Goal: Contribute content

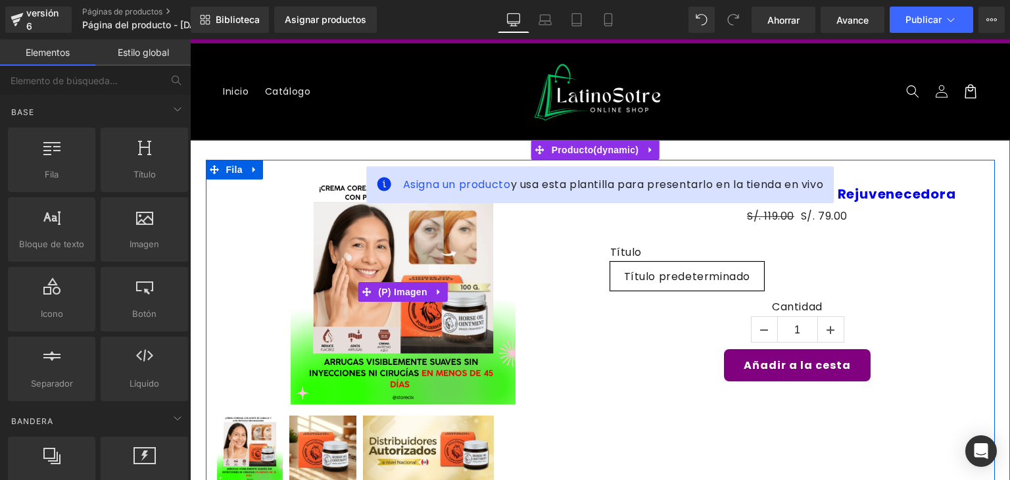
scroll to position [13, 0]
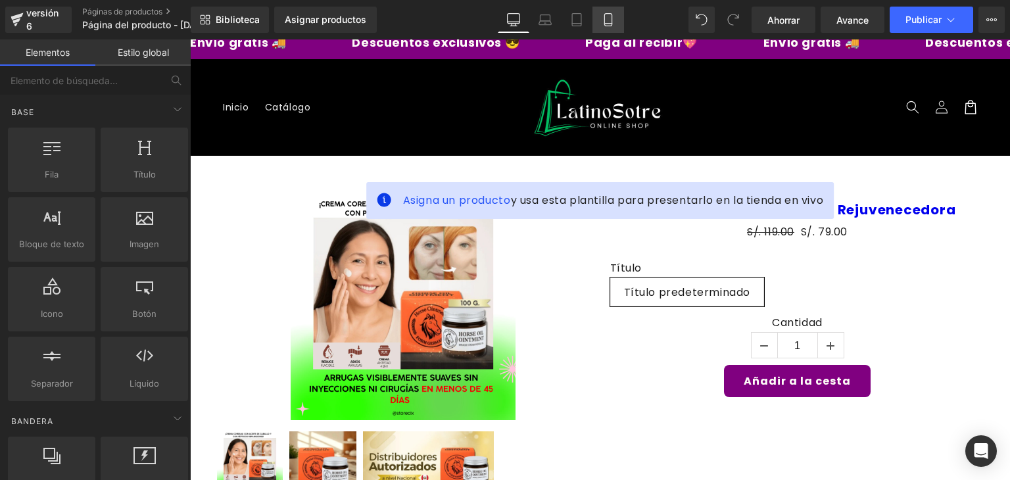
click at [610, 16] on icon at bounding box center [608, 19] width 13 height 13
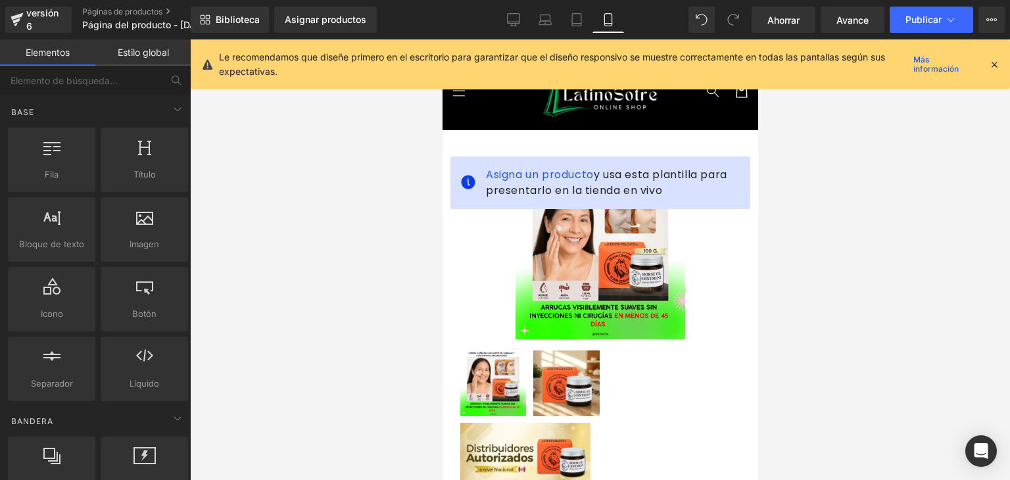
click at [993, 63] on icon at bounding box center [995, 65] width 12 height 12
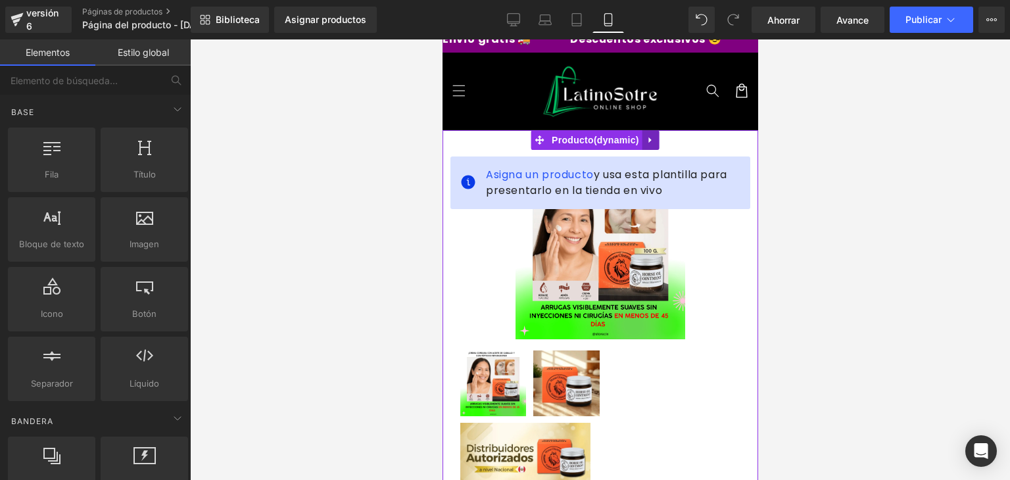
click at [654, 137] on icon at bounding box center [650, 140] width 9 height 10
click at [654, 137] on icon at bounding box center [658, 139] width 9 height 9
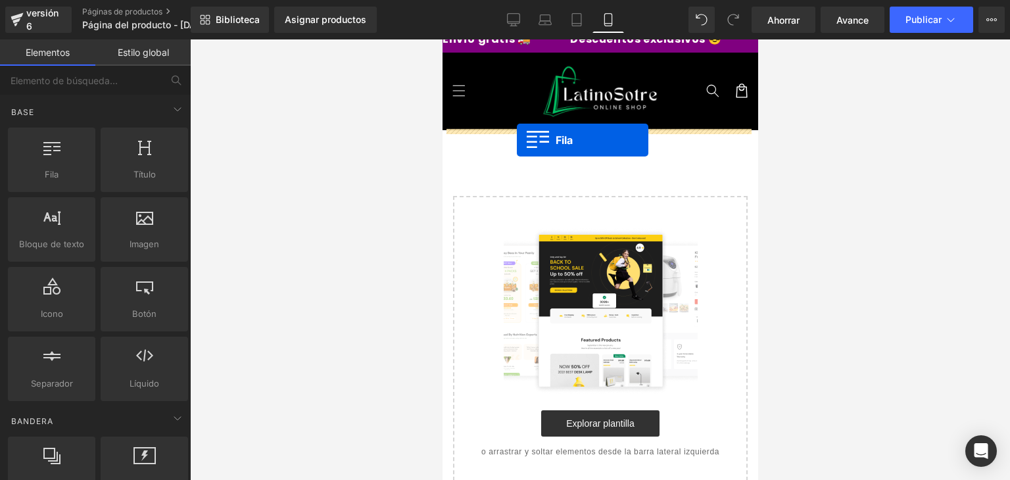
drag, startPoint x: 497, startPoint y: 202, endPoint x: 517, endPoint y: 141, distance: 63.6
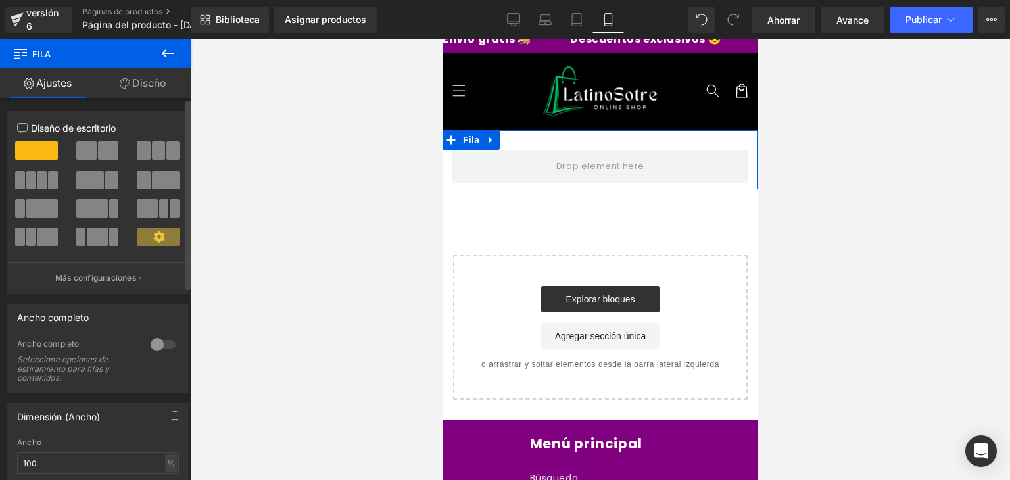
click at [148, 337] on div at bounding box center [163, 344] width 32 height 21
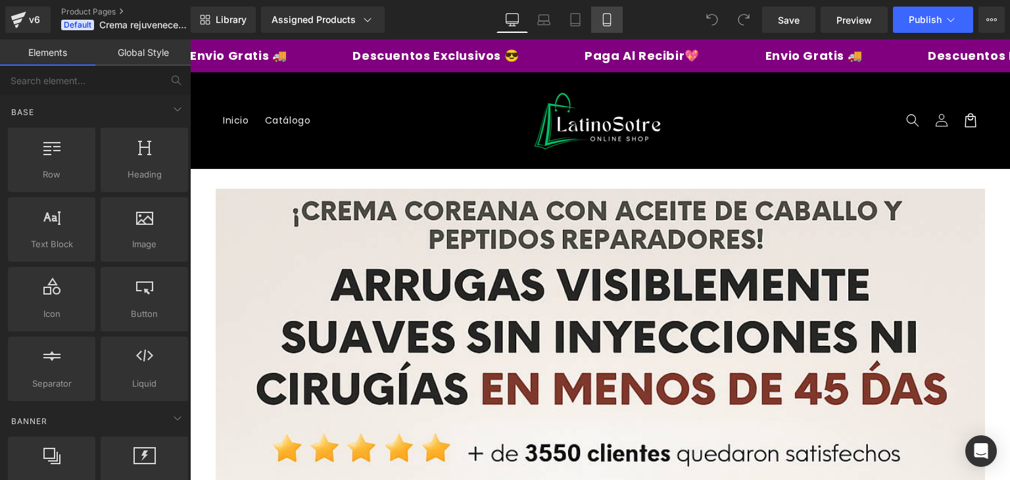
click at [604, 25] on icon at bounding box center [606, 20] width 7 height 12
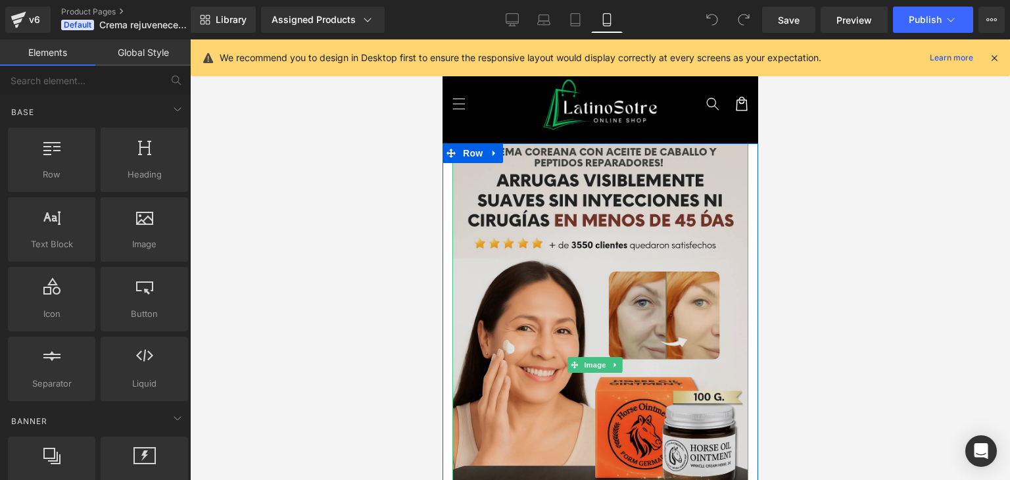
scroll to position [111, 0]
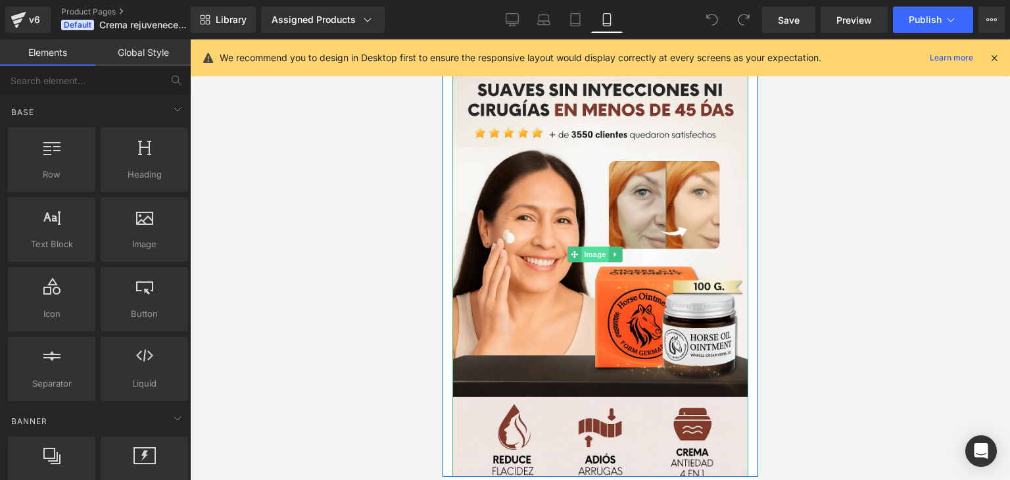
click at [595, 247] on span "Image" at bounding box center [595, 255] width 28 height 16
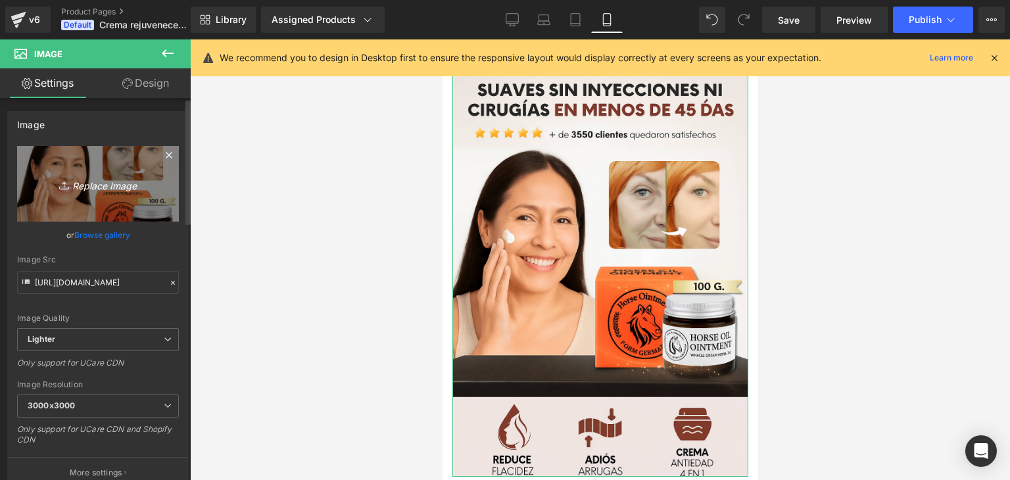
click at [111, 190] on icon "Replace Image" at bounding box center [97, 184] width 105 height 16
type input "C:\fakepath\ChatGPT-Image-19-ago-2025_-21_47_58.webp"
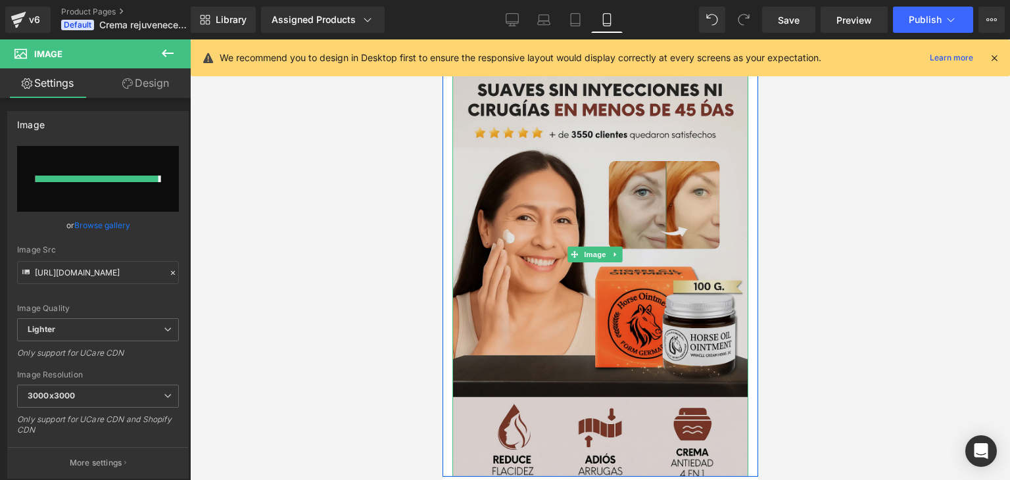
type input "https://ucarecdn.com/ba6ca225-292d-43c6-b2f7-76fd20b2ce06/-/format/auto/-/previ…"
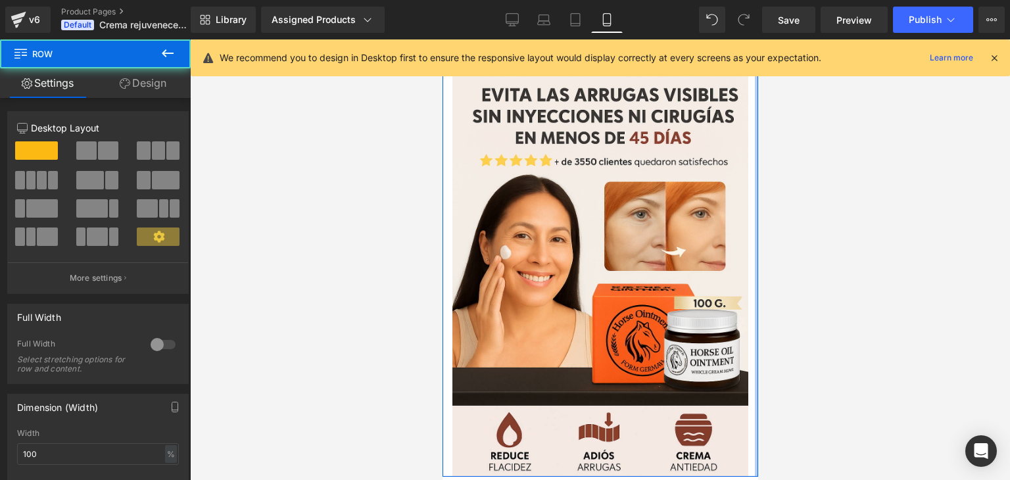
drag, startPoint x: 746, startPoint y: 174, endPoint x: 761, endPoint y: 172, distance: 15.3
click at [758, 172] on html "Ir directamente al contenido Envio Gratis 🚚 Descuentos Exclusivos 😎 Paga Al Rec…" at bounding box center [600, 149] width 316 height 441
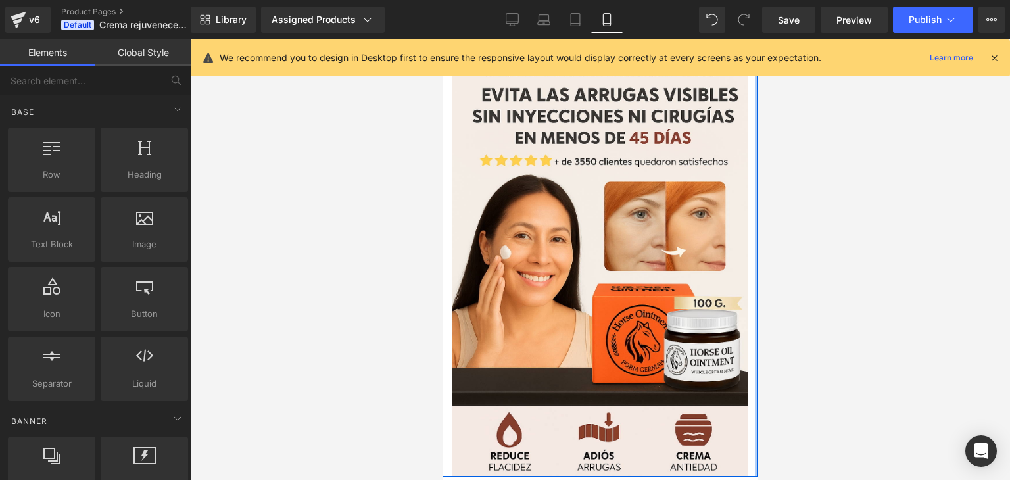
click at [840, 343] on div at bounding box center [600, 259] width 820 height 441
click at [968, 294] on div at bounding box center [600, 259] width 820 height 441
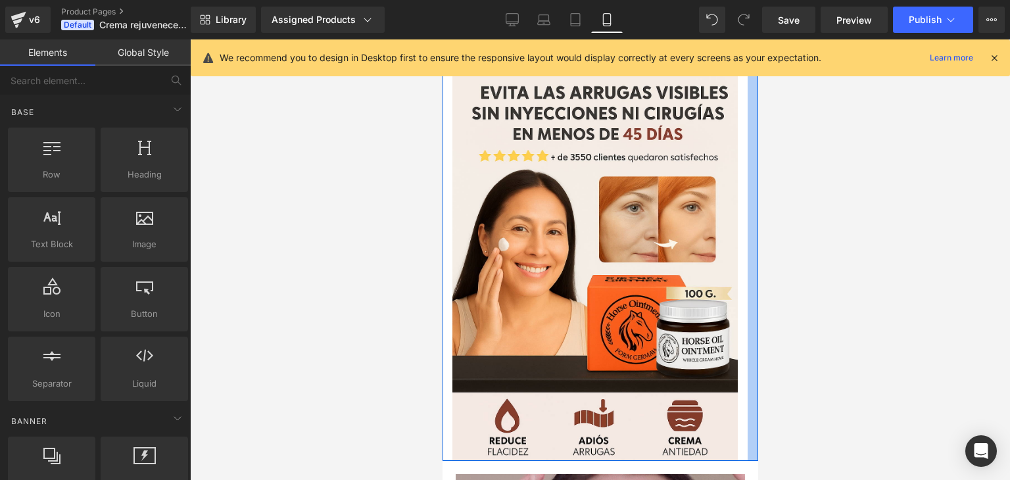
click at [968, 291] on div at bounding box center [600, 259] width 820 height 441
click at [995, 61] on icon at bounding box center [995, 58] width 12 height 12
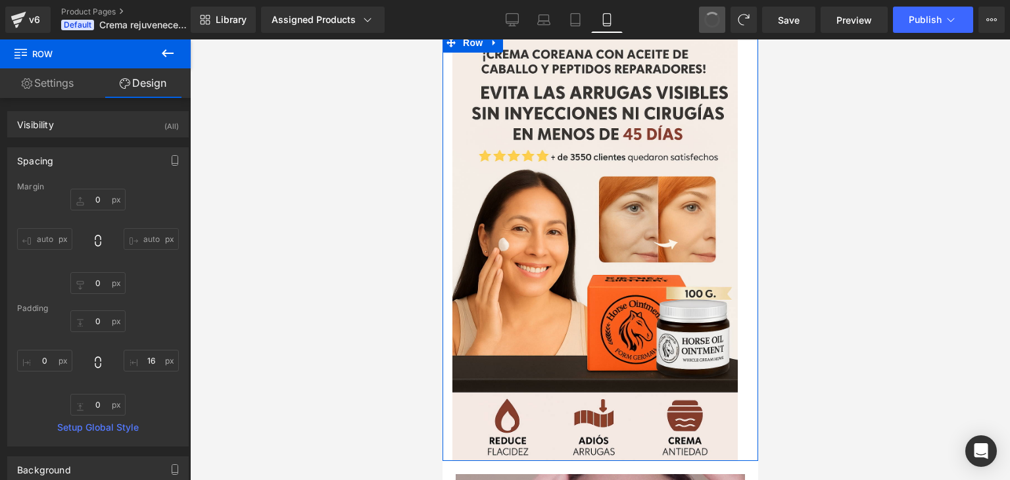
type input "0"
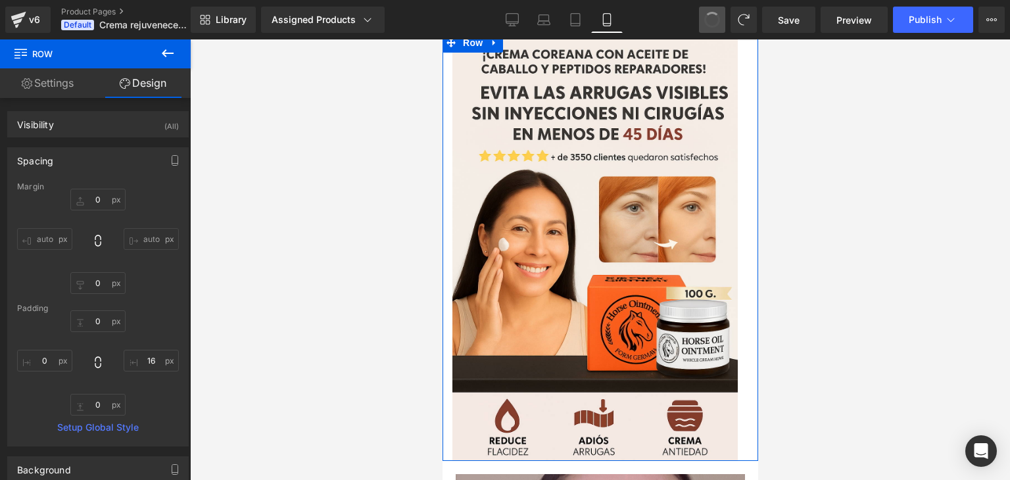
type input "0"
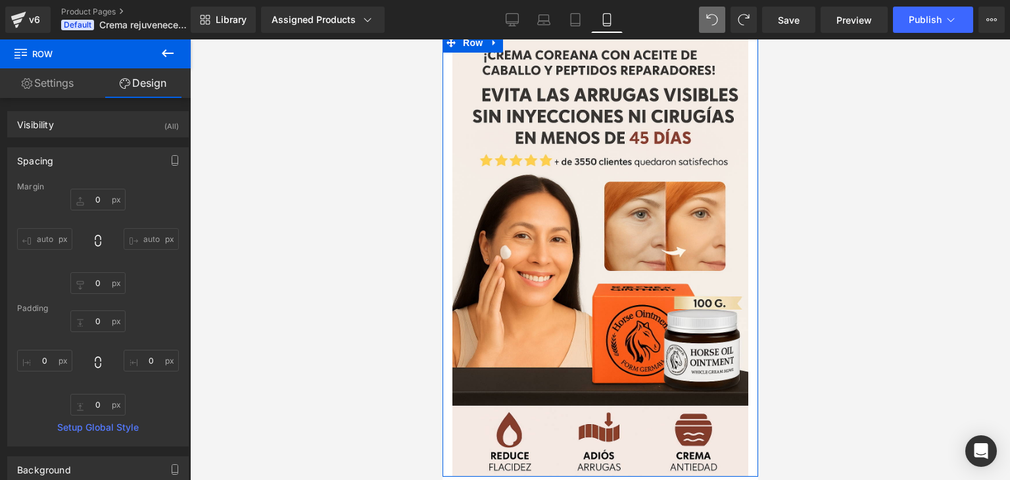
scroll to position [0, 0]
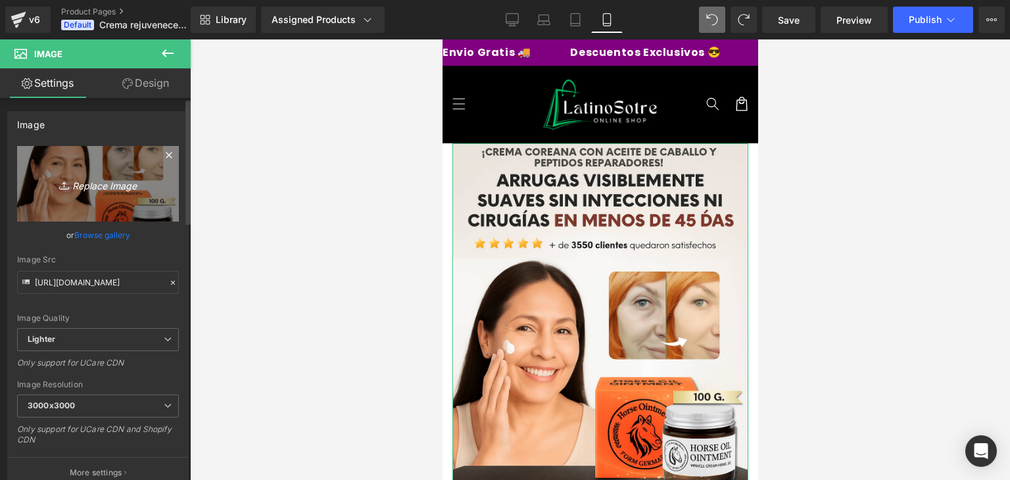
click at [116, 180] on icon "Replace Image" at bounding box center [97, 184] width 105 height 16
type input "C:\fakepath\ChatGPT-Image-19-ago-2025_-21_47_58.webp"
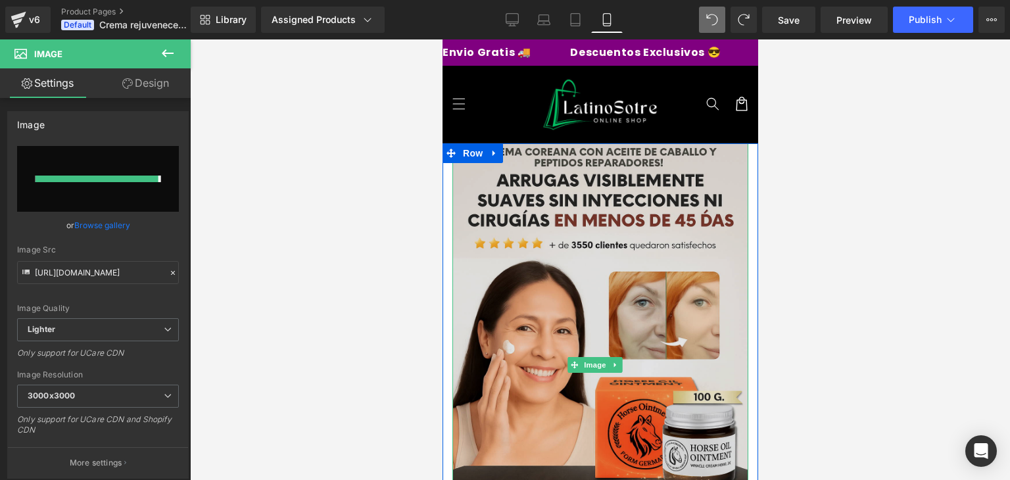
type input "https://ucarecdn.com/66a2c48f-9bc1-493e-847e-af6ef9dc6e51/-/format/auto/-/previ…"
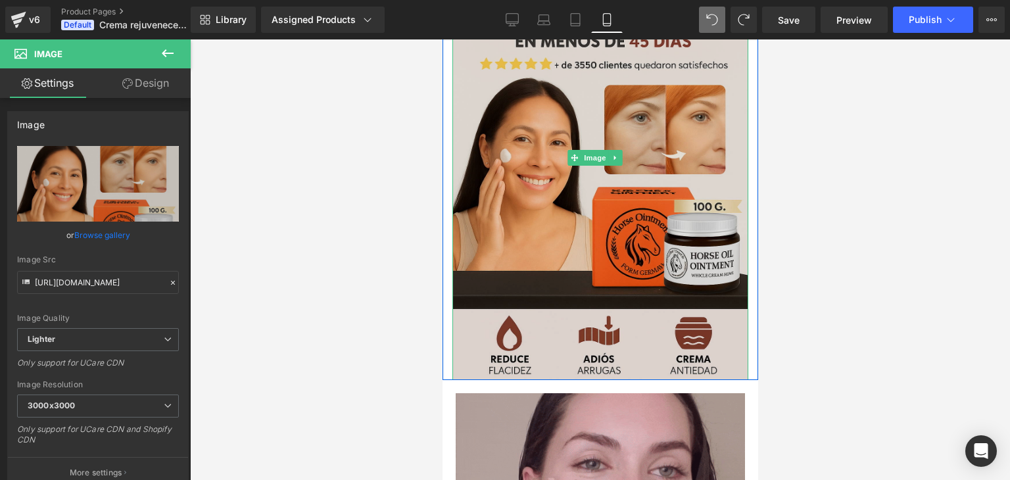
scroll to position [207, 0]
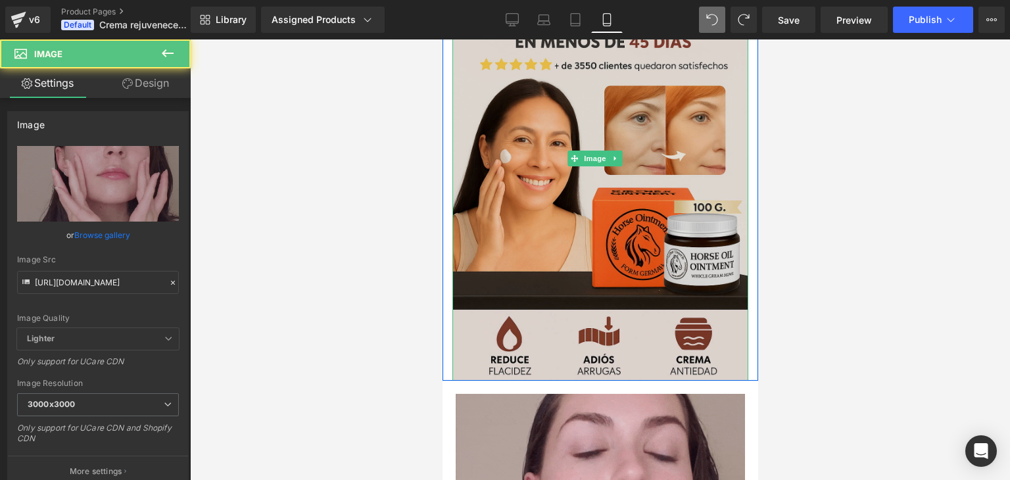
drag, startPoint x: 597, startPoint y: 380, endPoint x: 602, endPoint y: 365, distance: 15.4
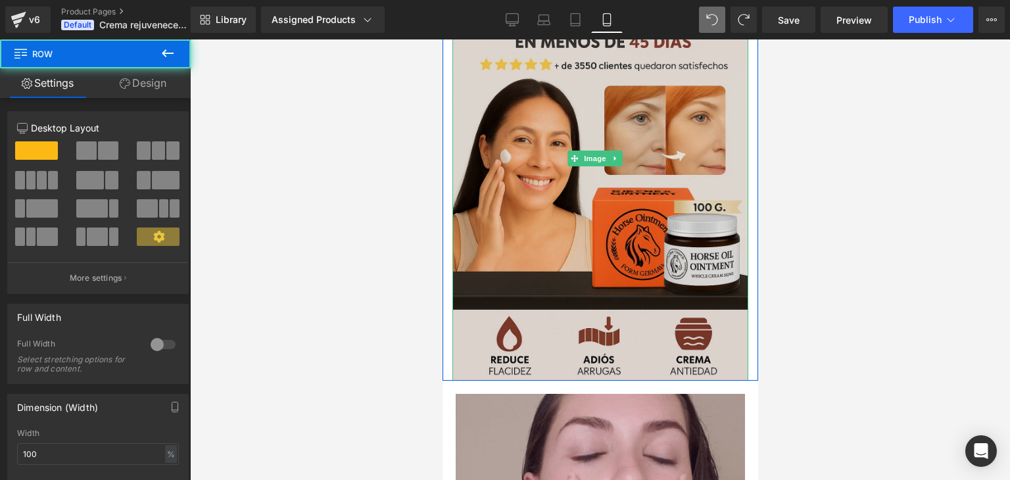
drag, startPoint x: 603, startPoint y: 364, endPoint x: 605, endPoint y: 349, distance: 15.3
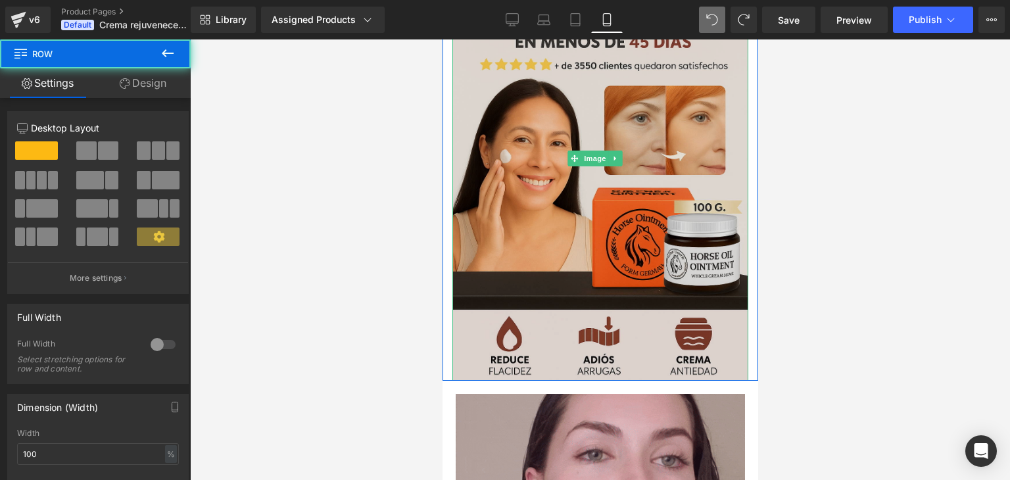
click at [605, 349] on div "Image Row" at bounding box center [600, 159] width 316 height 444
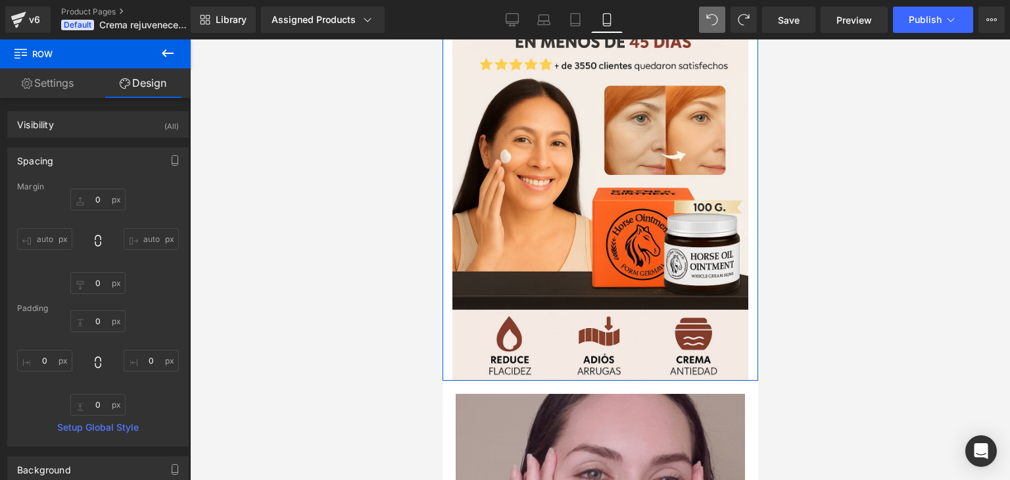
click at [448, 329] on div "Image" at bounding box center [600, 159] width 316 height 444
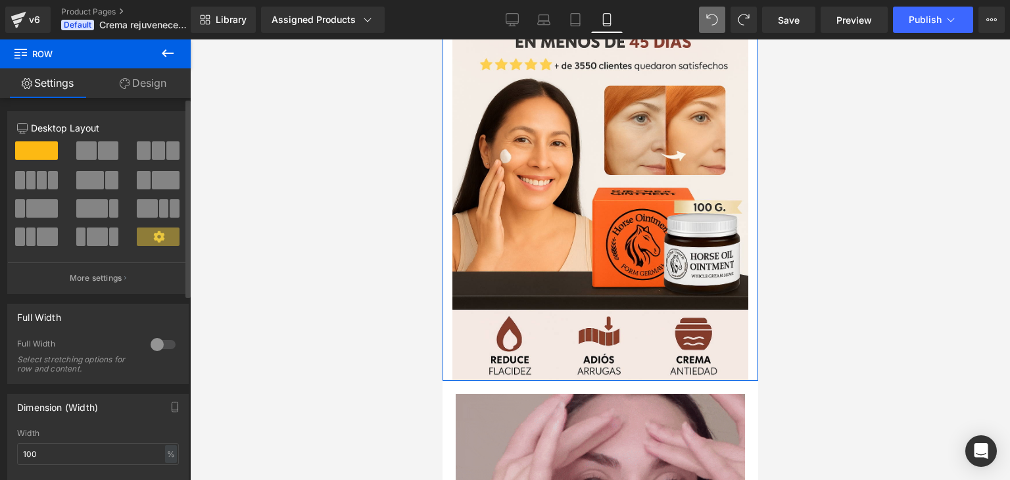
click at [155, 341] on div at bounding box center [163, 344] width 32 height 21
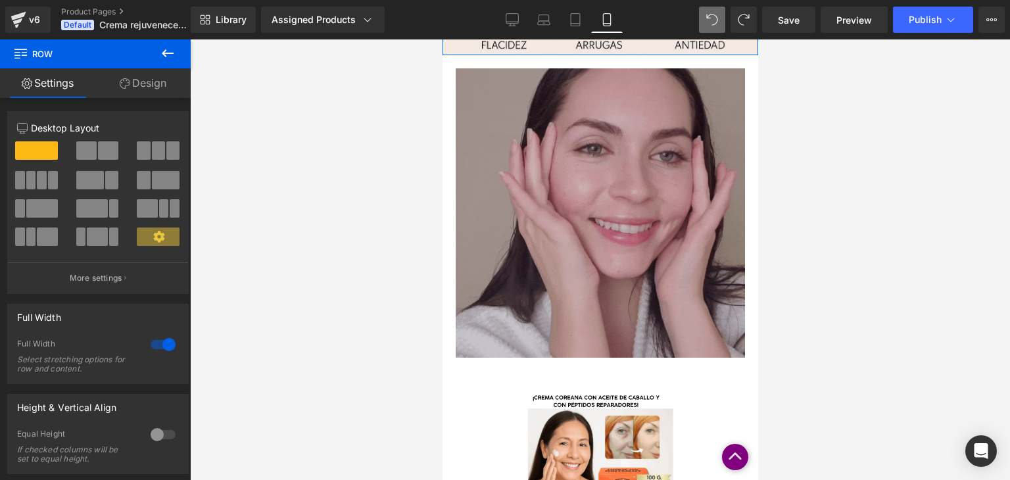
scroll to position [563, 0]
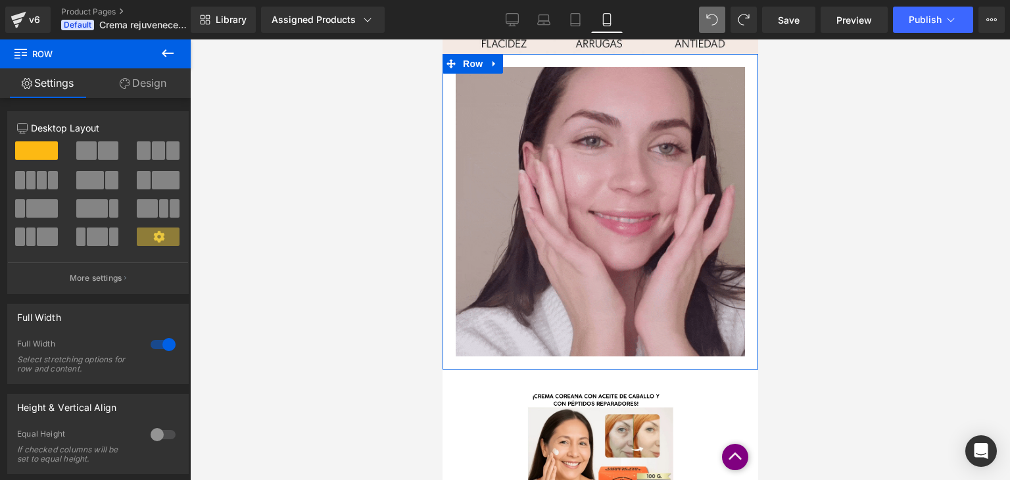
click at [619, 62] on div "Image" at bounding box center [600, 212] width 316 height 316
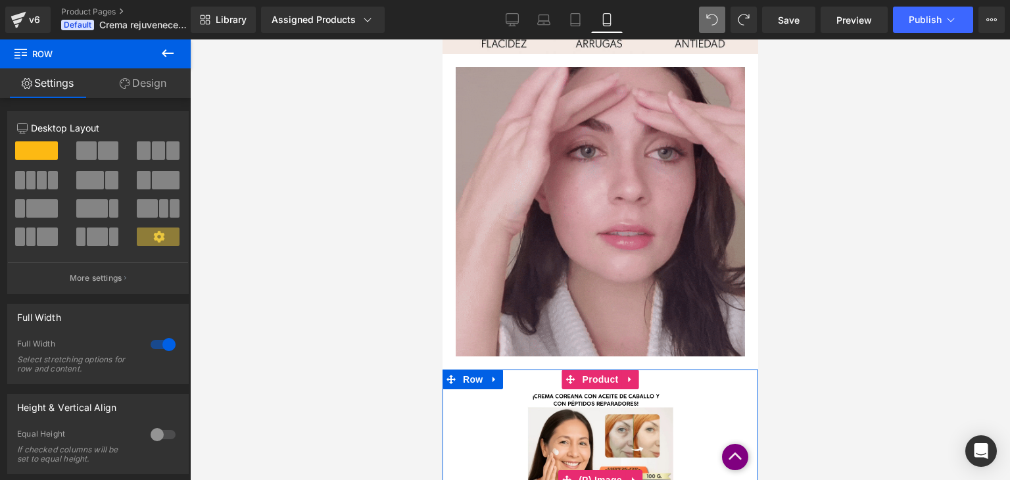
click at [449, 409] on div "Sale Off" at bounding box center [600, 480] width 303 height 182
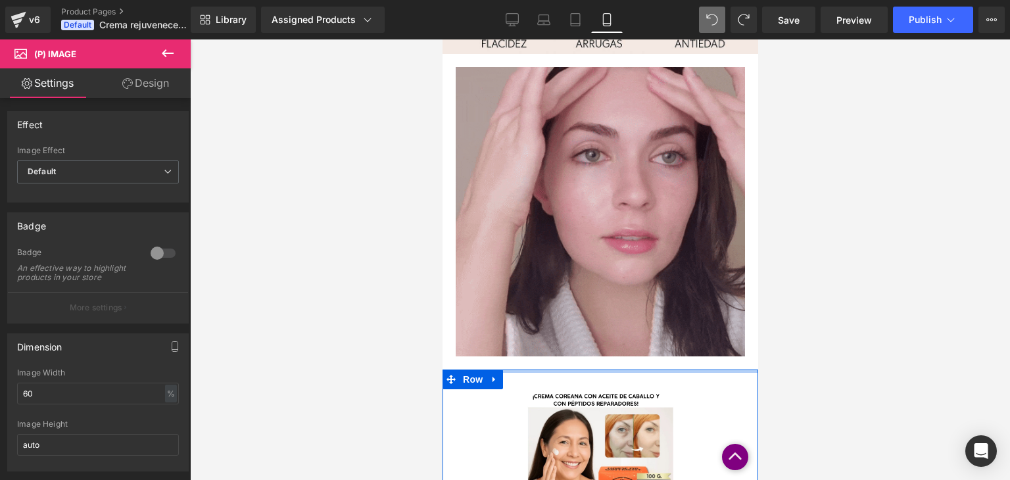
click at [520, 372] on div at bounding box center [600, 371] width 316 height 3
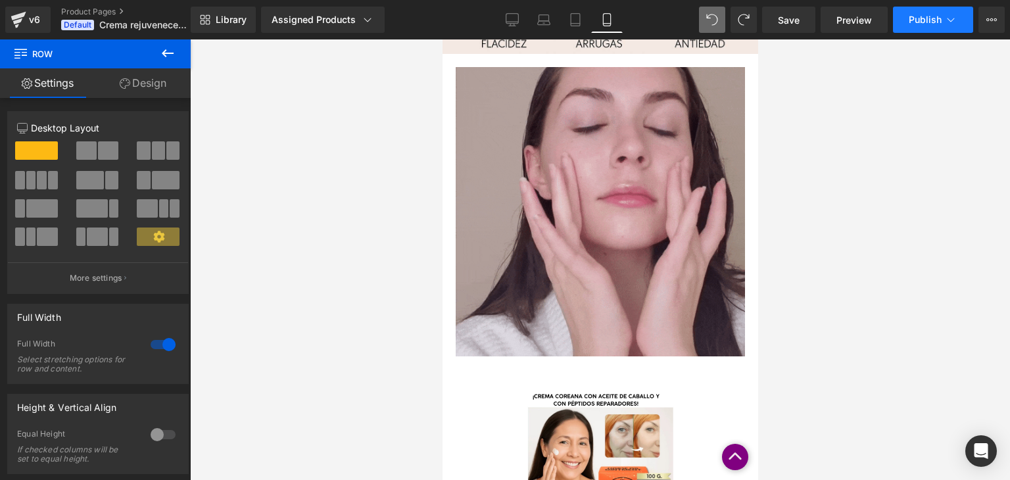
click at [927, 16] on span "Publish" at bounding box center [925, 19] width 33 height 11
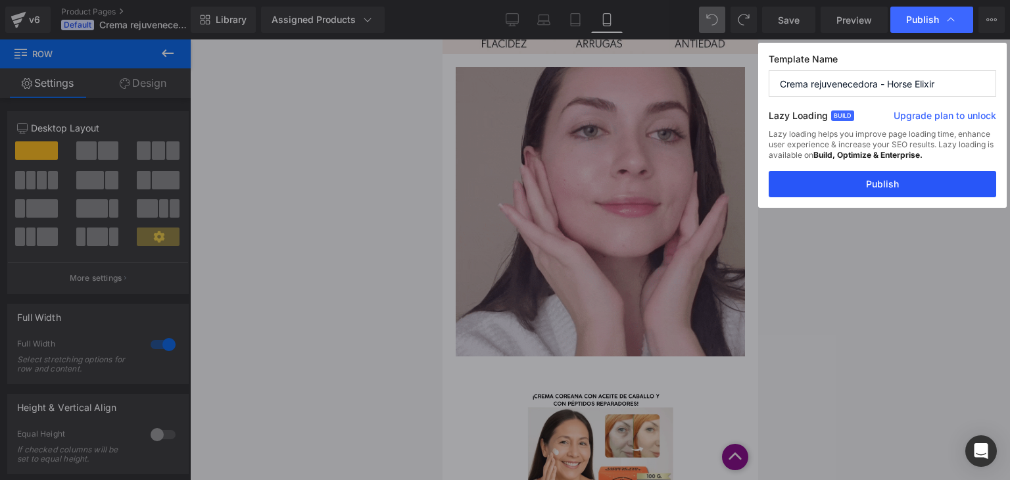
click at [862, 187] on button "Publish" at bounding box center [883, 184] width 228 height 26
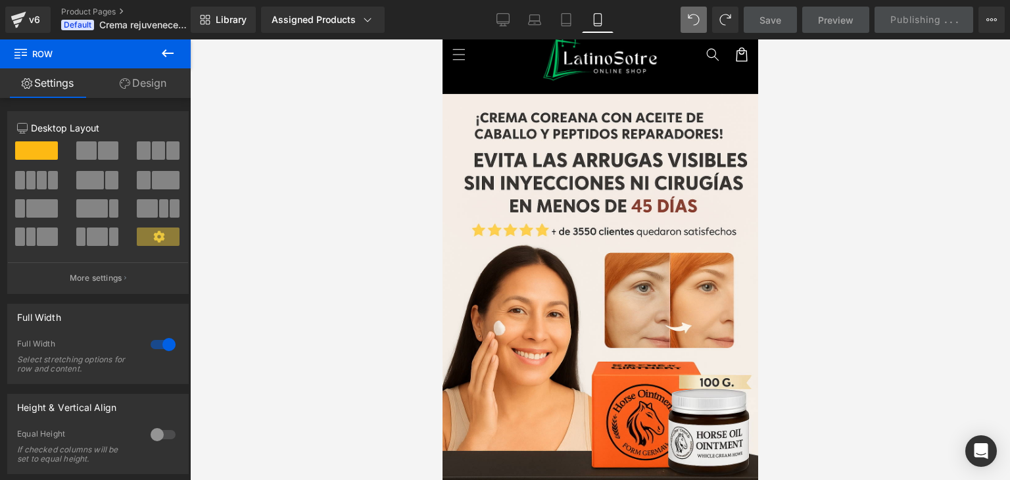
scroll to position [0, 0]
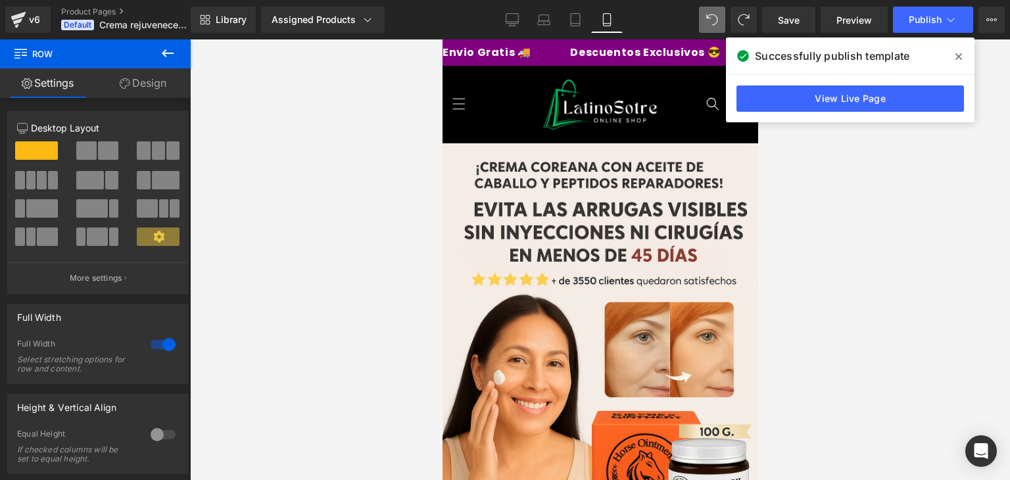
click at [958, 53] on icon at bounding box center [959, 56] width 7 height 11
